Goal: Task Accomplishment & Management: Use online tool/utility

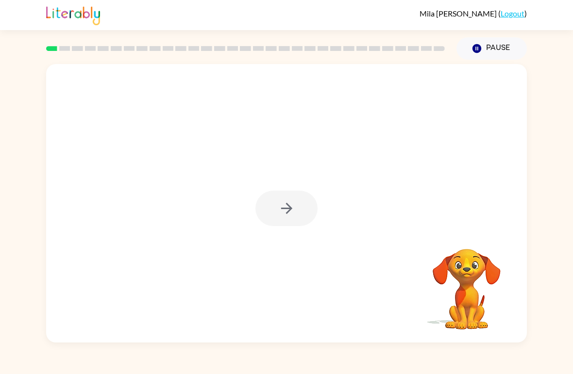
click at [283, 202] on div at bounding box center [286, 208] width 62 height 35
click at [286, 212] on icon "button" at bounding box center [286, 208] width 17 height 17
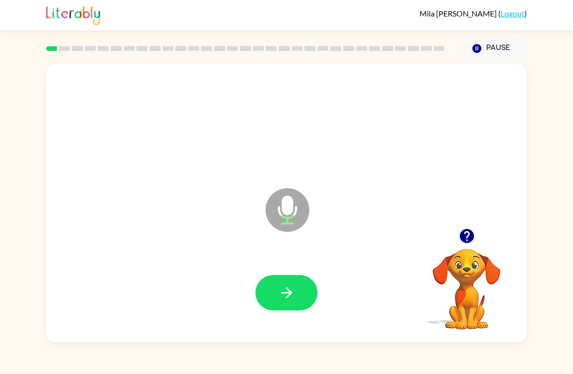
click at [297, 293] on button "button" at bounding box center [286, 292] width 62 height 35
click at [292, 291] on icon "button" at bounding box center [286, 293] width 17 height 17
click at [300, 294] on button "button" at bounding box center [286, 292] width 62 height 35
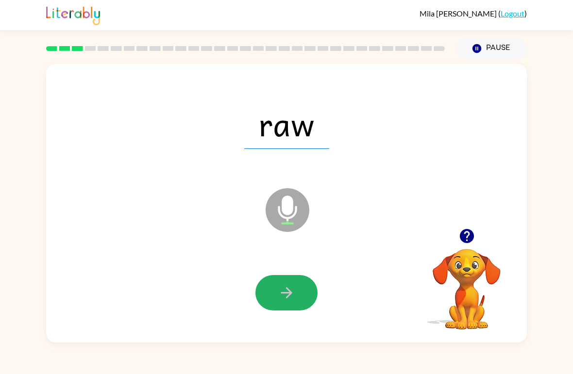
click at [292, 298] on icon "button" at bounding box center [286, 293] width 17 height 17
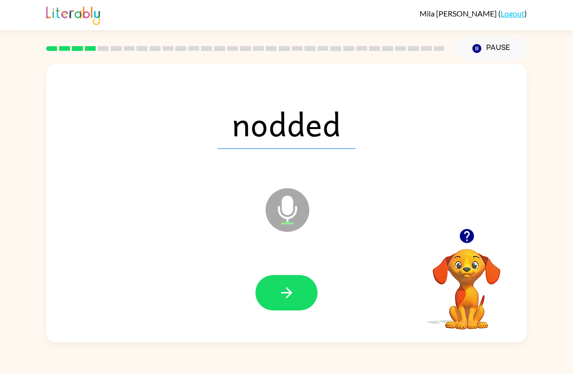
click at [298, 296] on button "button" at bounding box center [286, 292] width 62 height 35
click at [295, 293] on button "button" at bounding box center [286, 292] width 62 height 35
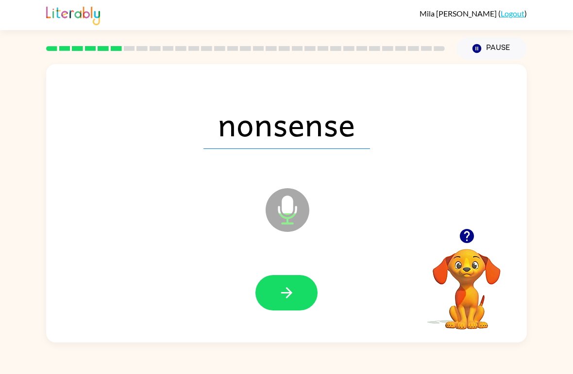
click at [292, 298] on icon "button" at bounding box center [286, 293] width 17 height 17
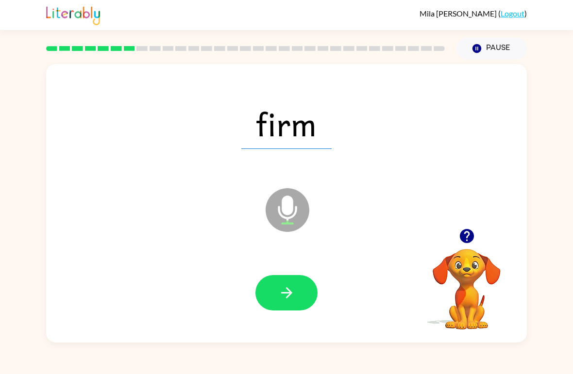
click at [293, 302] on icon "button" at bounding box center [286, 293] width 17 height 17
click at [293, 292] on icon "button" at bounding box center [286, 293] width 17 height 17
click at [295, 294] on button "button" at bounding box center [286, 292] width 62 height 35
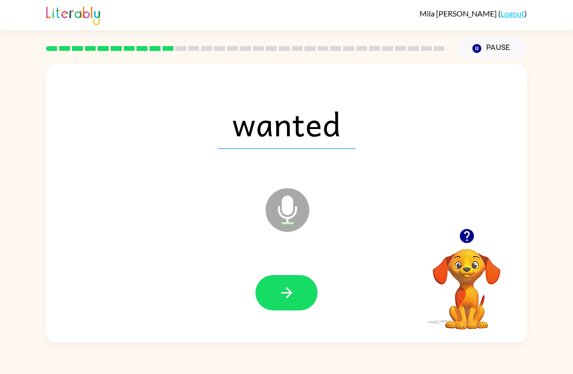
click at [291, 301] on icon "button" at bounding box center [286, 293] width 17 height 17
click at [293, 311] on button "button" at bounding box center [286, 292] width 62 height 35
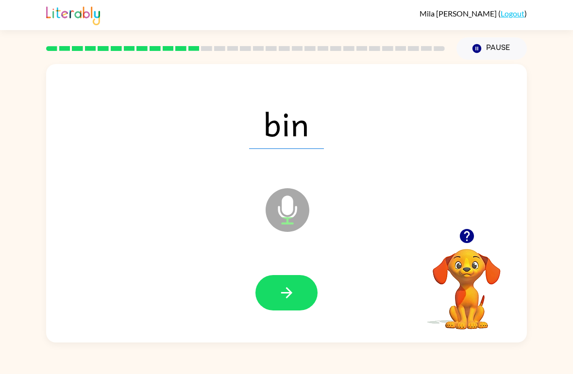
click at [292, 300] on icon "button" at bounding box center [286, 293] width 17 height 17
click at [294, 297] on icon "button" at bounding box center [286, 293] width 17 height 17
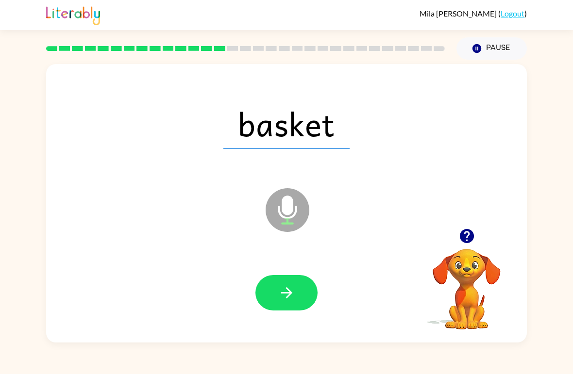
click at [292, 290] on icon "button" at bounding box center [286, 293] width 17 height 17
click at [292, 307] on button "button" at bounding box center [286, 292] width 62 height 35
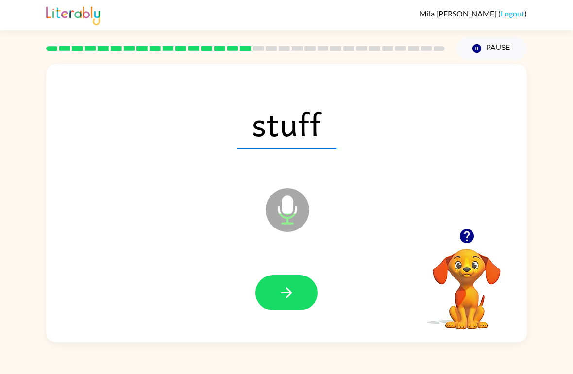
click at [283, 298] on icon "button" at bounding box center [286, 293] width 17 height 17
click at [289, 300] on icon "button" at bounding box center [286, 293] width 17 height 17
click at [291, 294] on icon "button" at bounding box center [286, 292] width 11 height 11
click at [294, 301] on icon "button" at bounding box center [286, 293] width 17 height 17
click at [289, 288] on icon "button" at bounding box center [286, 293] width 17 height 17
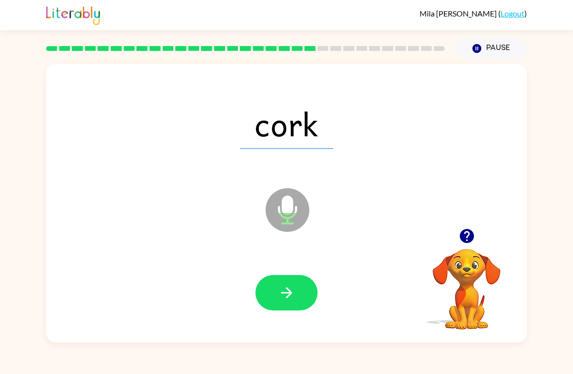
click at [297, 298] on button "button" at bounding box center [286, 292] width 62 height 35
click at [285, 309] on button "button" at bounding box center [286, 292] width 62 height 35
click at [293, 297] on icon "button" at bounding box center [286, 293] width 17 height 17
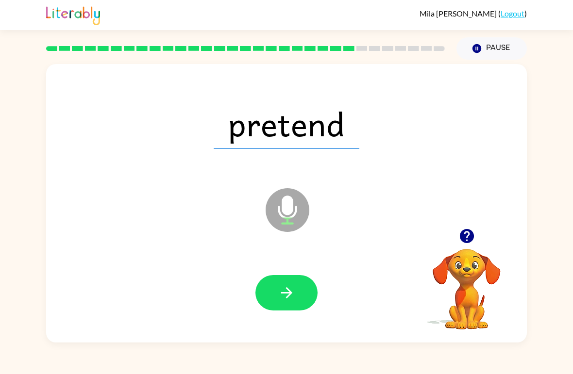
click at [296, 308] on button "button" at bounding box center [286, 292] width 62 height 35
click at [290, 294] on icon "button" at bounding box center [286, 292] width 11 height 11
click at [289, 301] on icon "button" at bounding box center [286, 293] width 17 height 17
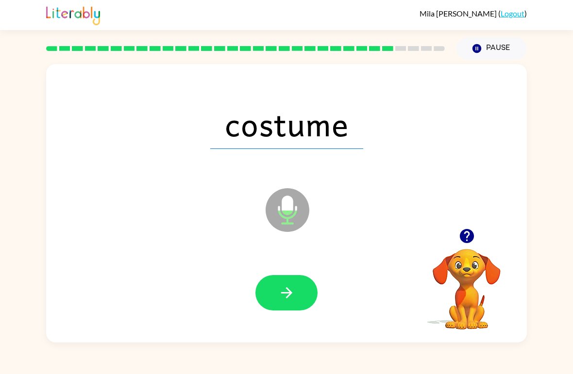
click at [285, 291] on icon "button" at bounding box center [286, 293] width 17 height 17
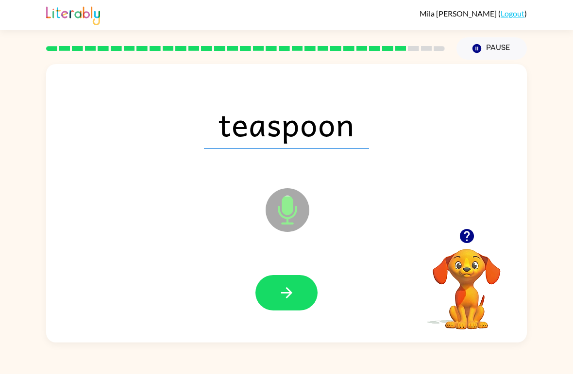
click at [294, 309] on button "button" at bounding box center [286, 292] width 62 height 35
click at [301, 292] on button "button" at bounding box center [286, 292] width 62 height 35
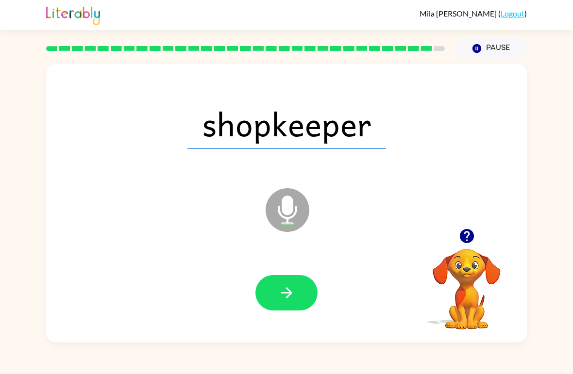
click at [295, 299] on button "button" at bounding box center [286, 292] width 62 height 35
